Goal: Task Accomplishment & Management: Complete application form

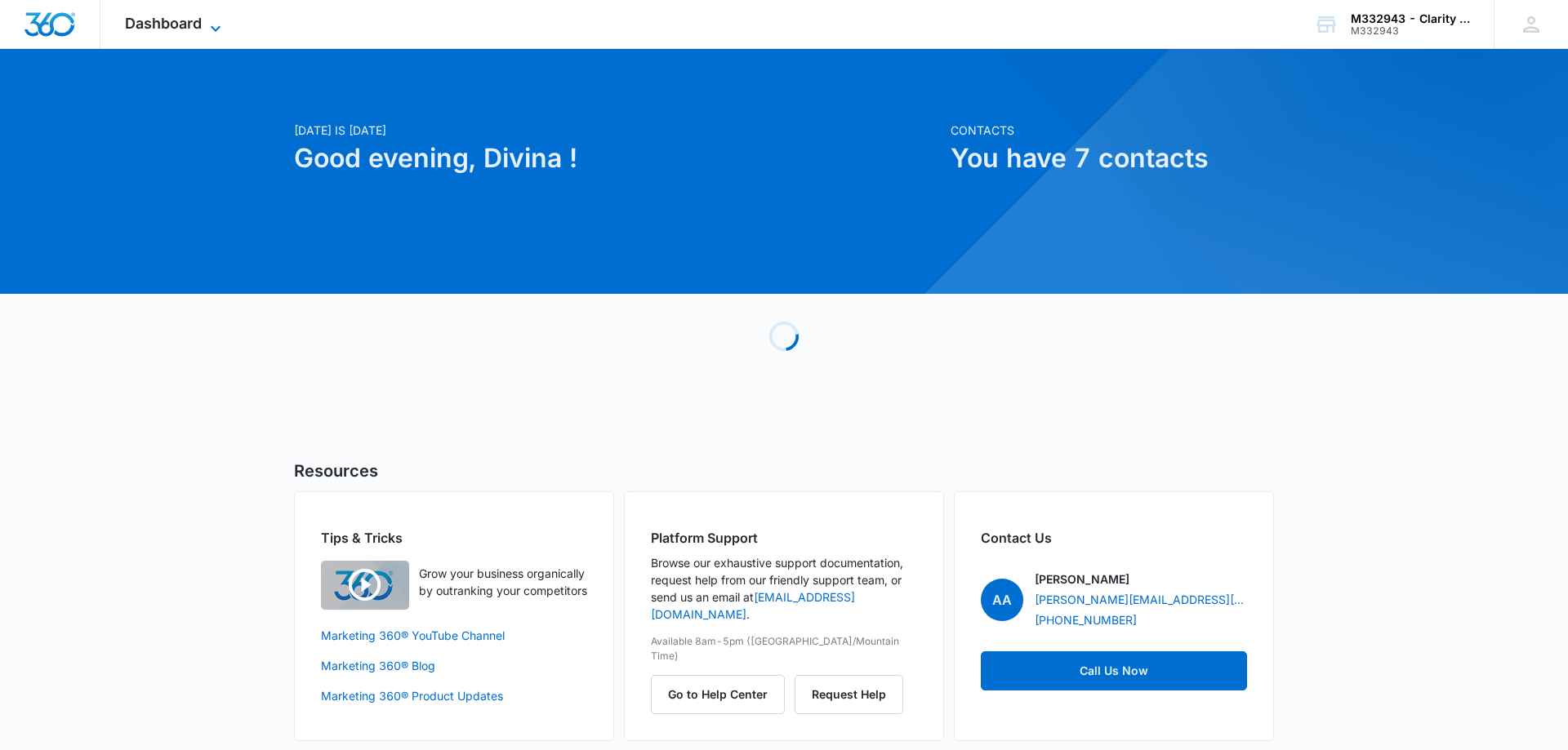
click at [140, 24] on span "Dashboard" at bounding box center [163, 23] width 76 height 17
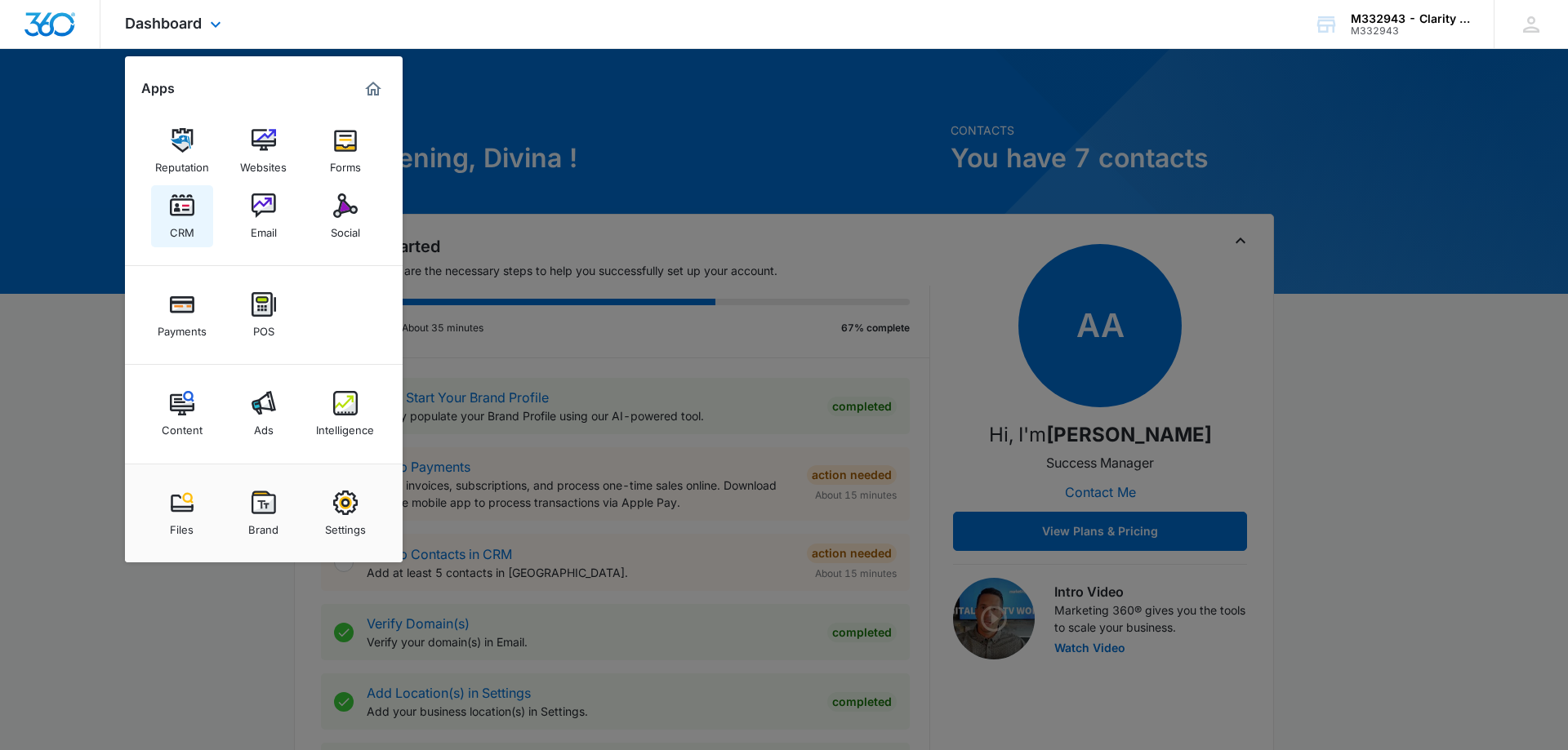
click at [170, 211] on img at bounding box center [181, 205] width 24 height 24
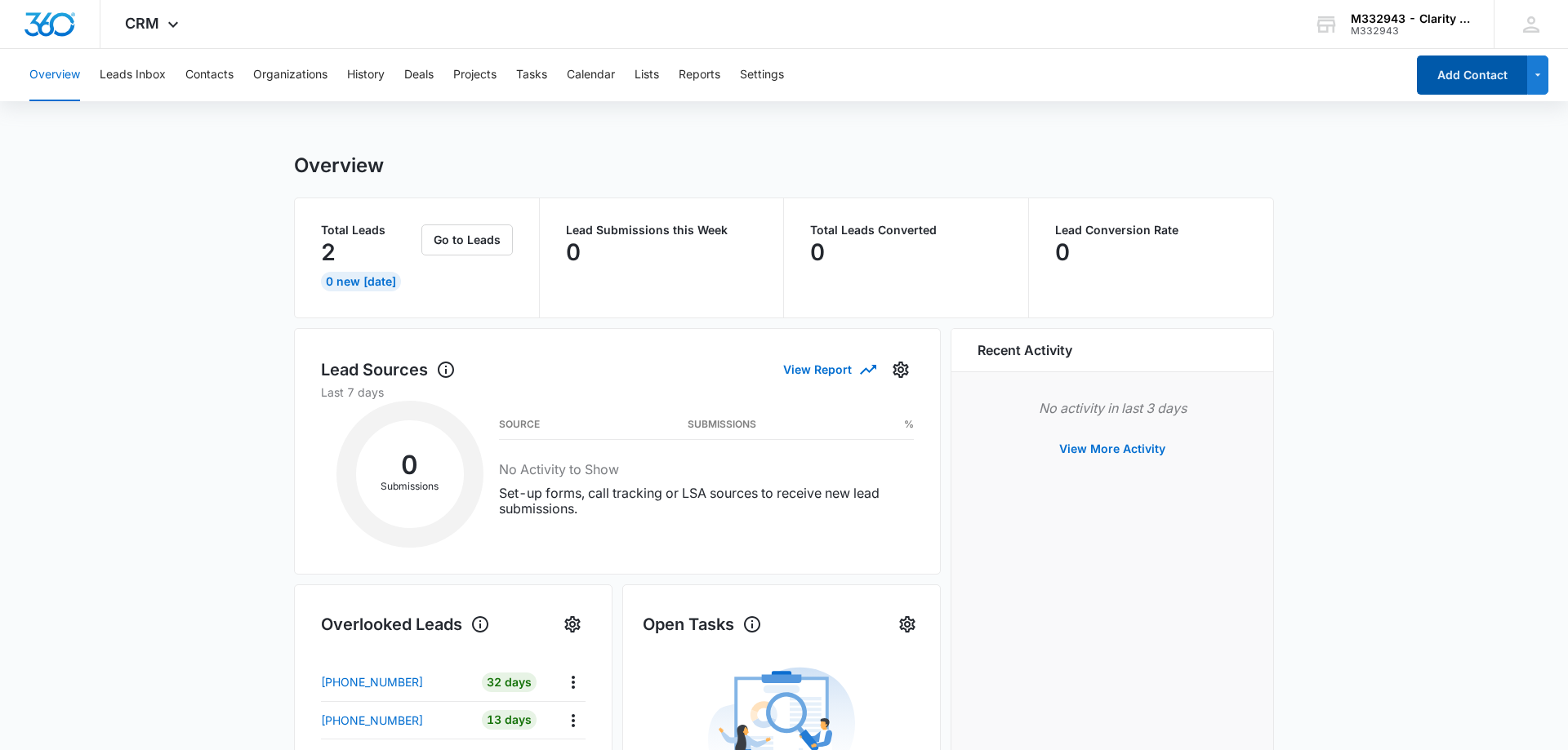
click at [1467, 86] on button "Add Contact" at bounding box center [1472, 75] width 111 height 39
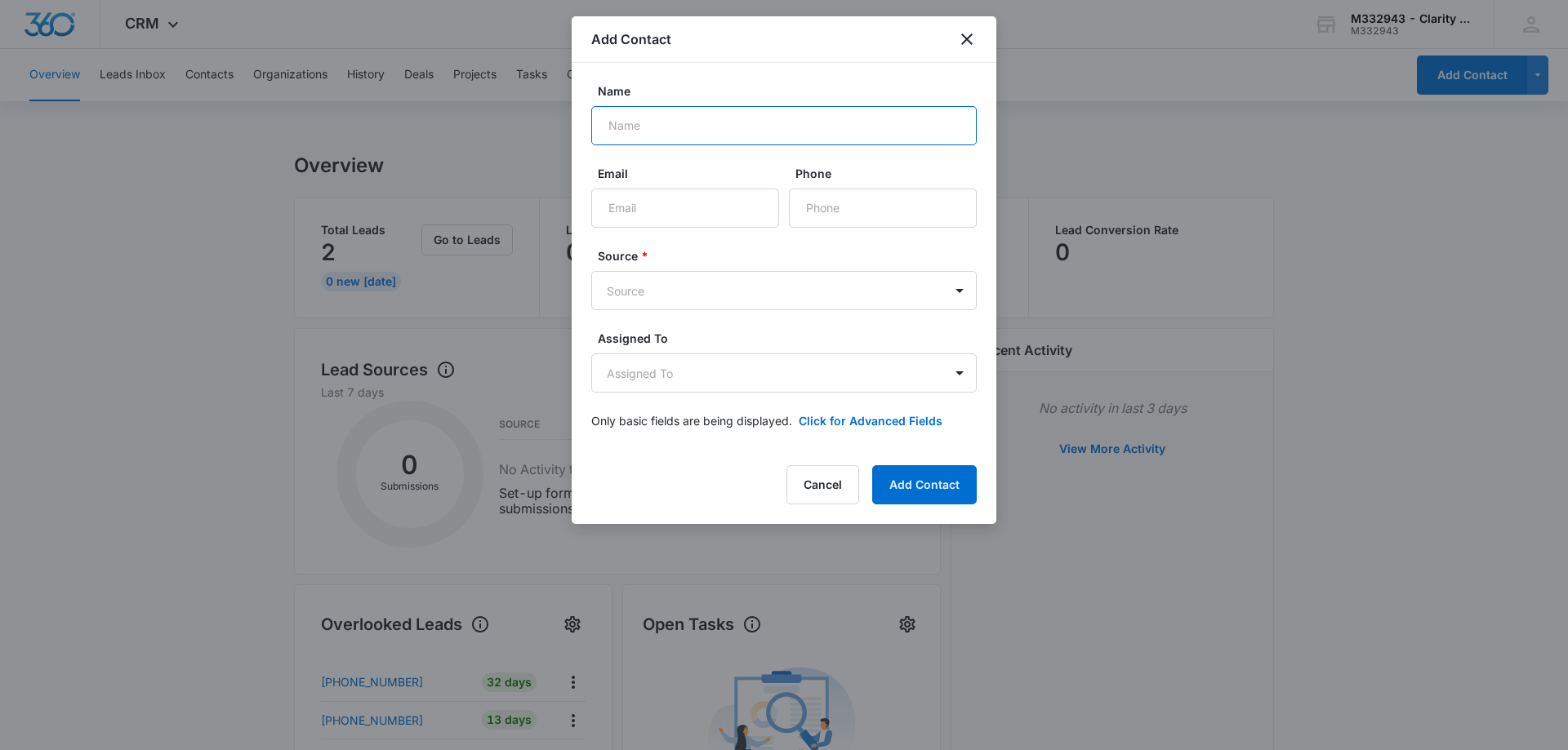
click at [696, 125] on input "Name" at bounding box center [784, 125] width 386 height 39
click at [758, 117] on input "[PERSON_NAME]" at bounding box center [784, 125] width 386 height 39
drag, startPoint x: 756, startPoint y: 118, endPoint x: 170, endPoint y: 127, distance: 586.1
click at [591, 127] on input "[PERSON_NAME]" at bounding box center [784, 125] width 386 height 39
paste input "[PERSON_NAME]"
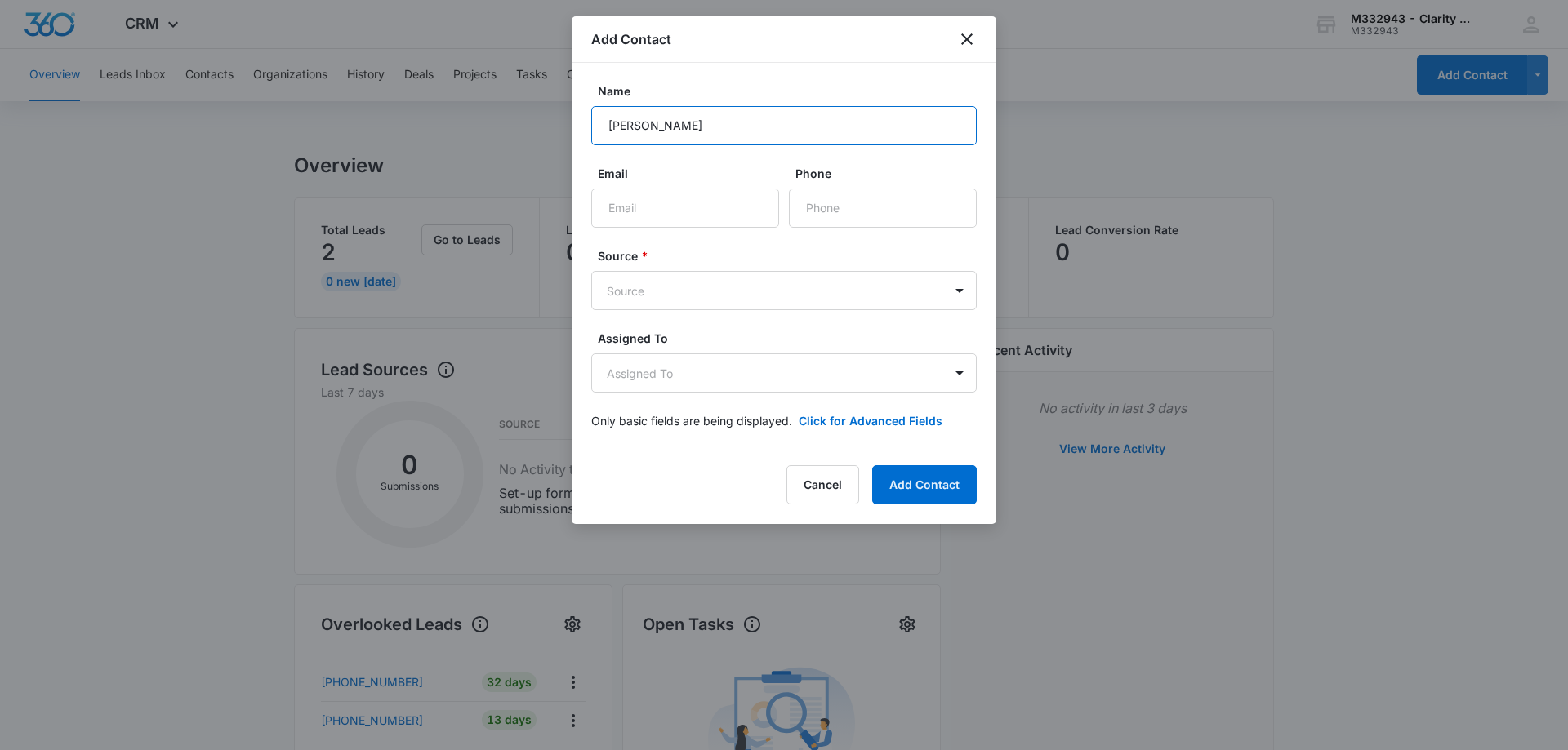
type input "[PERSON_NAME]"
click at [672, 215] on input "Email" at bounding box center [685, 208] width 188 height 39
paste input "[EMAIL_ADDRESS][DOMAIN_NAME]"
type input "[EMAIL_ADDRESS][DOMAIN_NAME]"
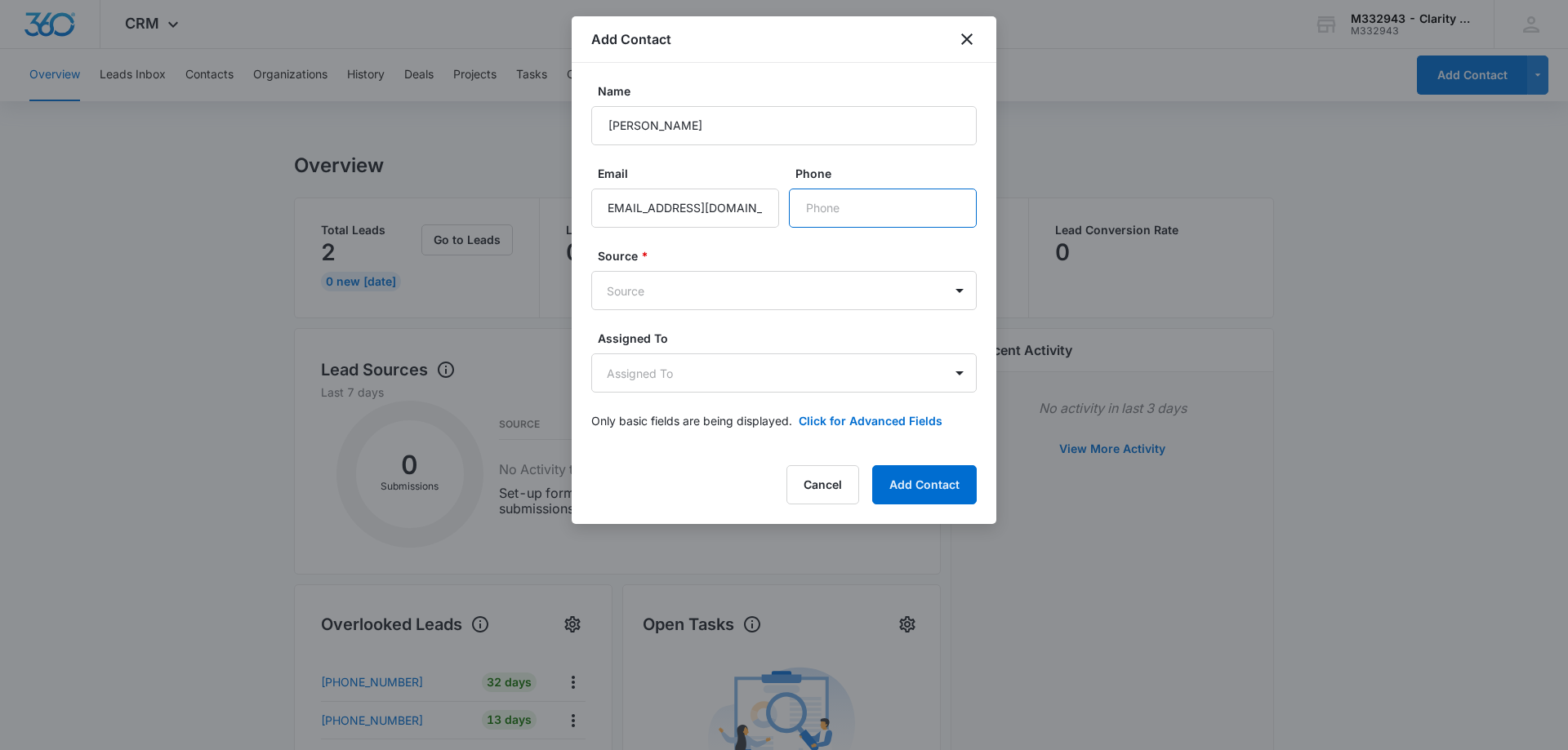
click at [916, 215] on input "Phone" at bounding box center [882, 208] width 188 height 39
type input "[PHONE_NUMBER]"
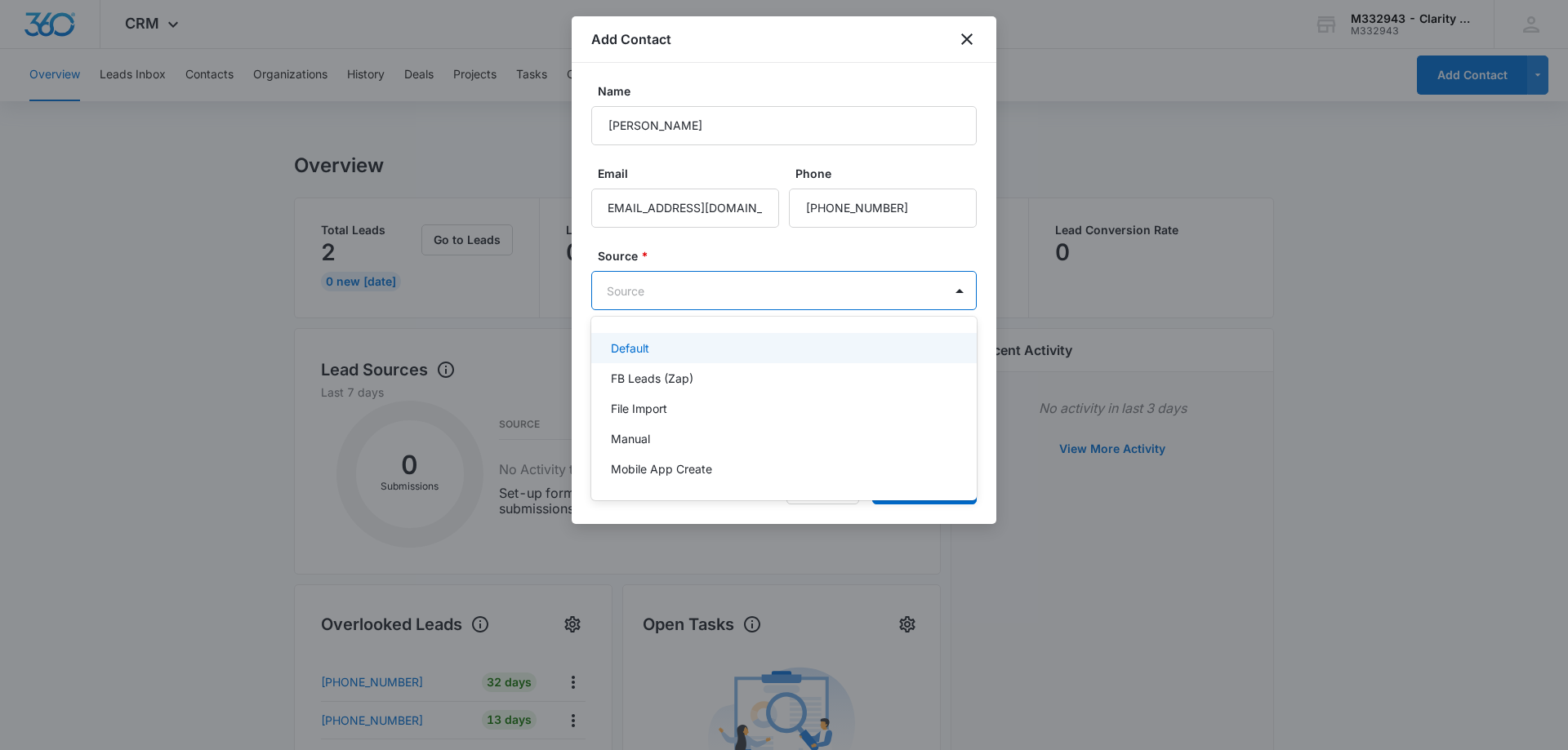
click at [738, 288] on body "CRM Apps Reputation Websites Forms CRM Email Social Payments POS Content Ads In…" at bounding box center [784, 375] width 1568 height 750
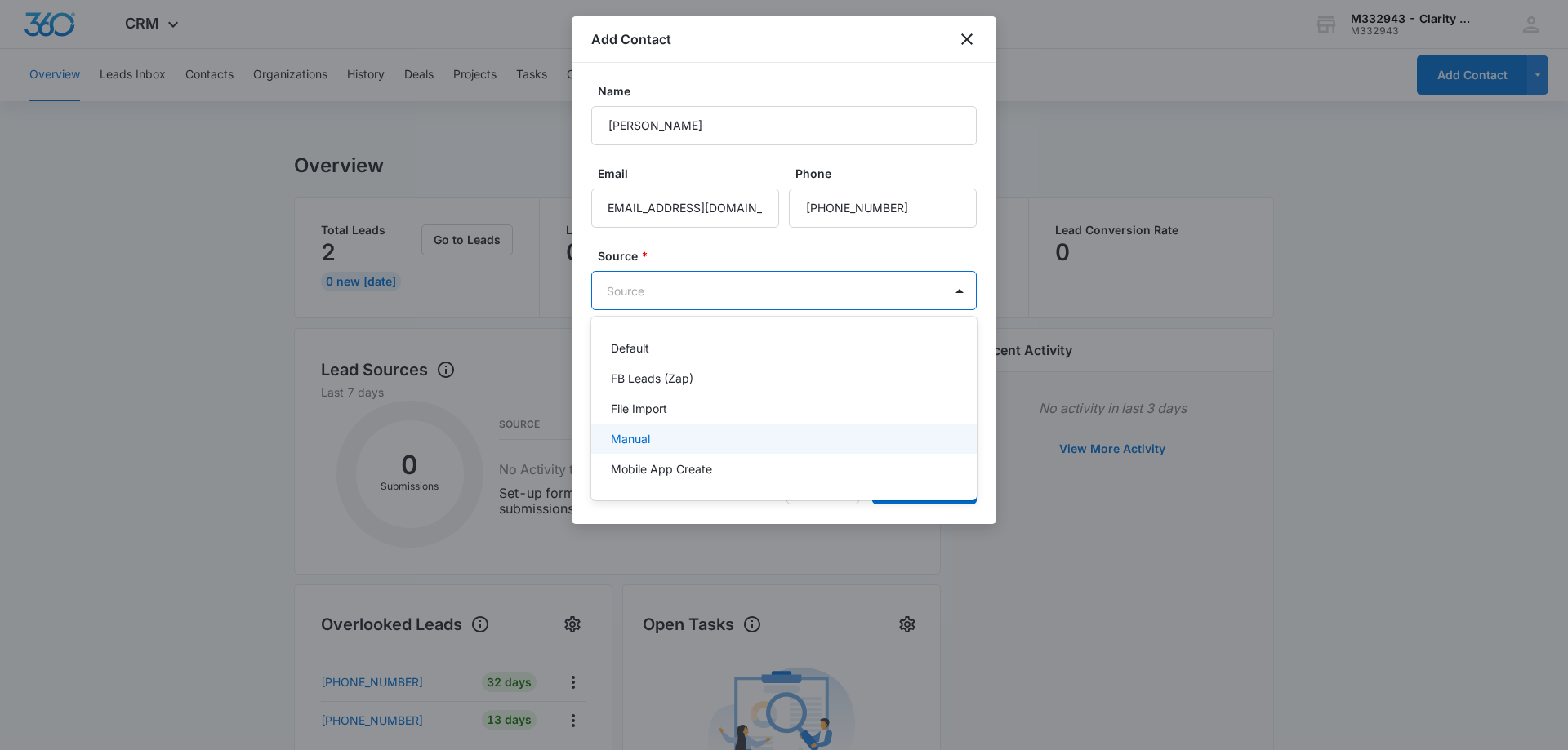
click at [677, 436] on div "Manual" at bounding box center [782, 439] width 343 height 17
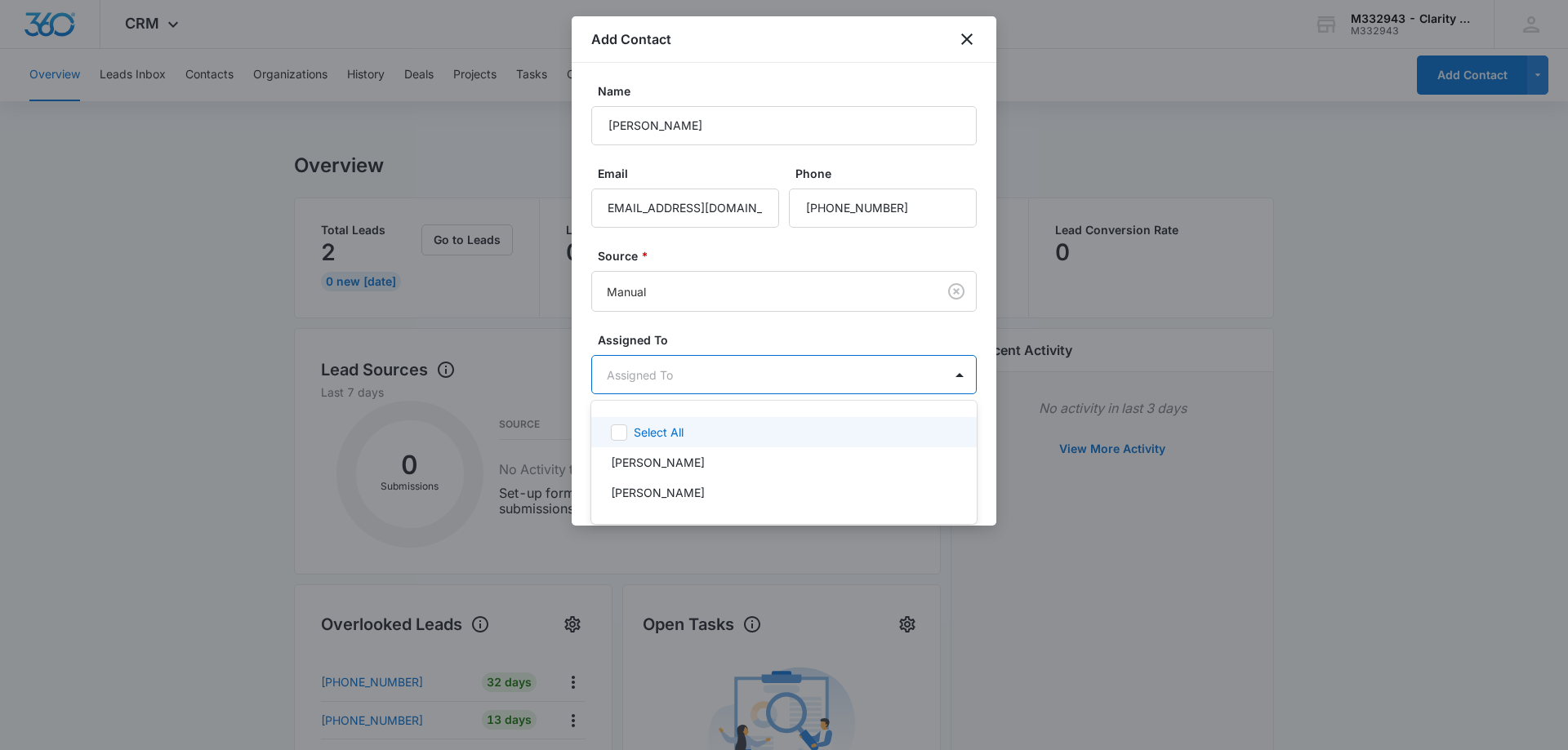
click at [694, 373] on body "CRM Apps Reputation Websites Forms CRM Email Social Payments POS Content Ads In…" at bounding box center [784, 375] width 1568 height 750
click at [632, 462] on p "[PERSON_NAME]" at bounding box center [657, 462] width 94 height 17
click at [869, 342] on div at bounding box center [784, 375] width 1568 height 750
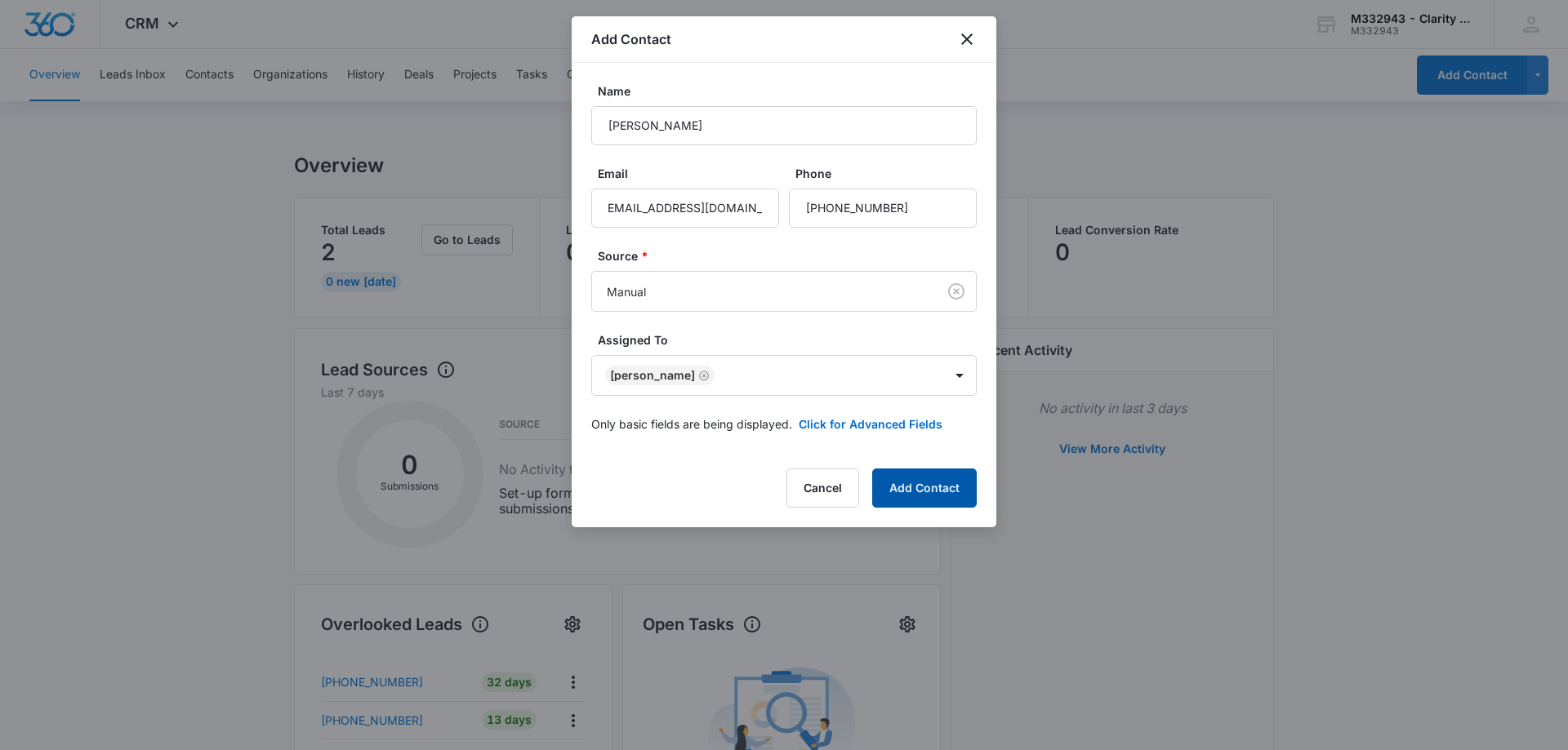
click at [937, 486] on button "Add Contact" at bounding box center [925, 488] width 105 height 39
